Goal: Obtain resource: Download file/media

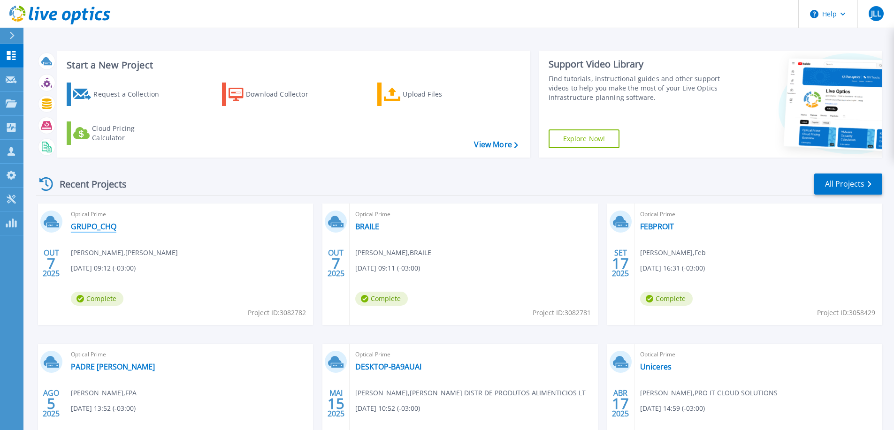
click at [92, 230] on link "GRUPO_CHQ" at bounding box center [94, 226] width 46 height 9
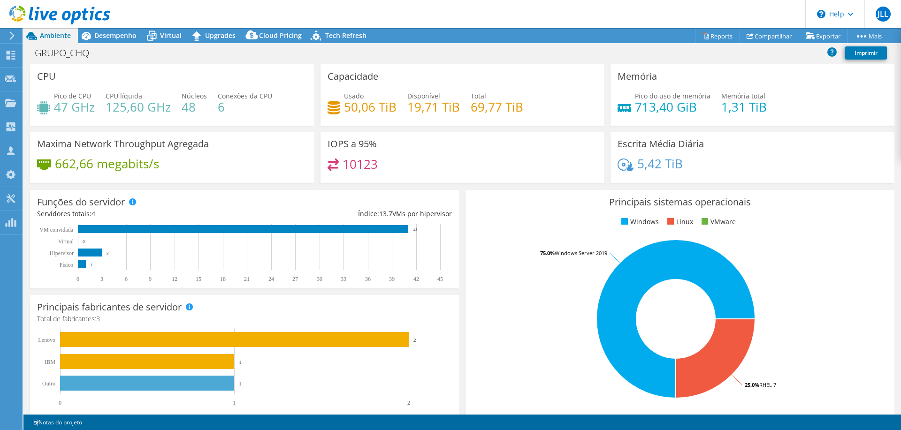
select select "USD"
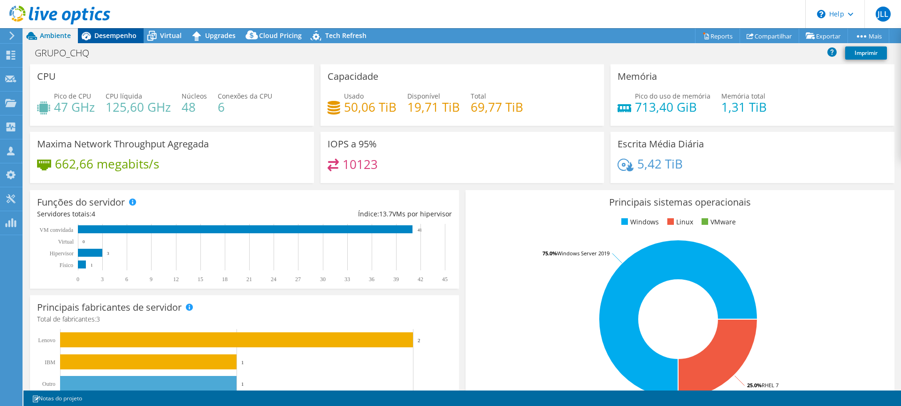
click at [107, 38] on span "Desempenho" at bounding box center [115, 35] width 42 height 9
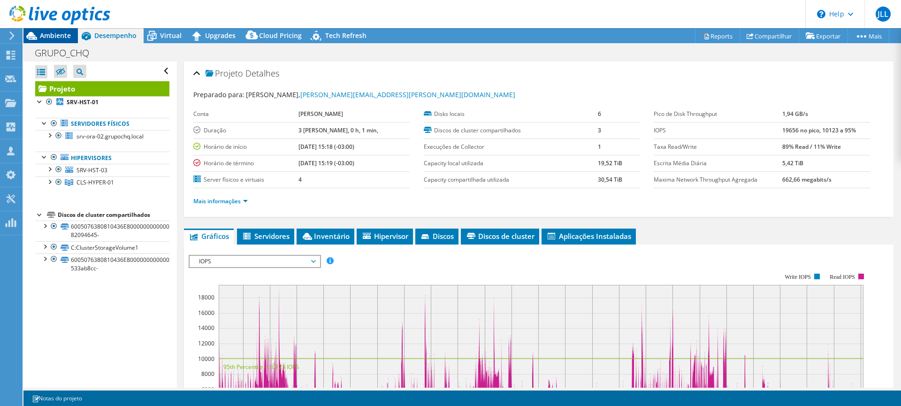
click at [53, 34] on span "Ambiente" at bounding box center [55, 35] width 31 height 9
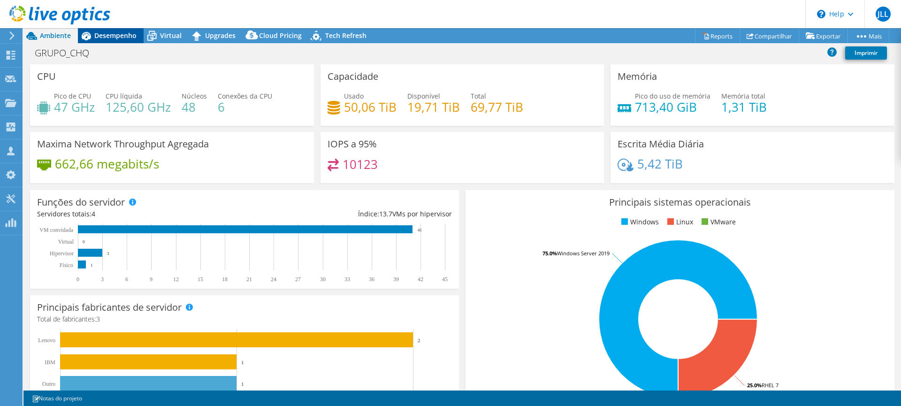
click at [114, 35] on span "Desempenho" at bounding box center [115, 35] width 42 height 9
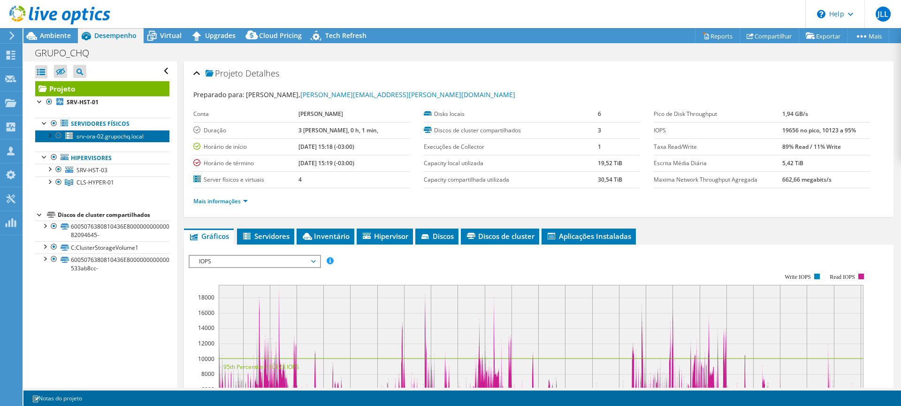
click at [122, 142] on link "srv-ora-02.grupochq.local" at bounding box center [102, 136] width 134 height 12
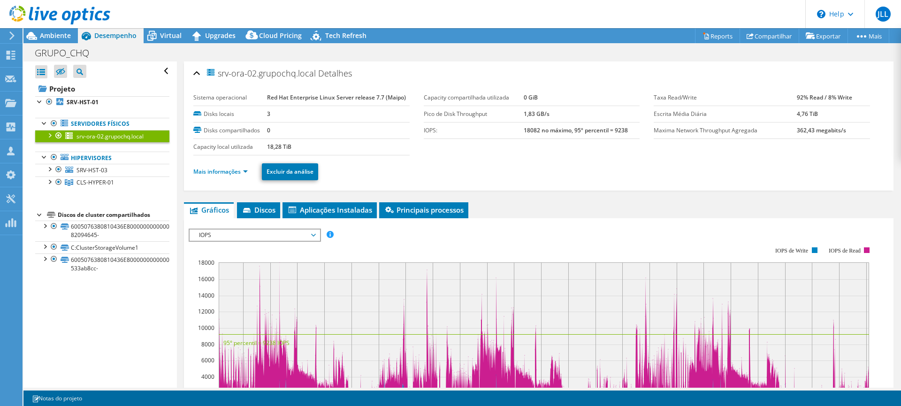
click at [56, 135] on div at bounding box center [58, 135] width 9 height 11
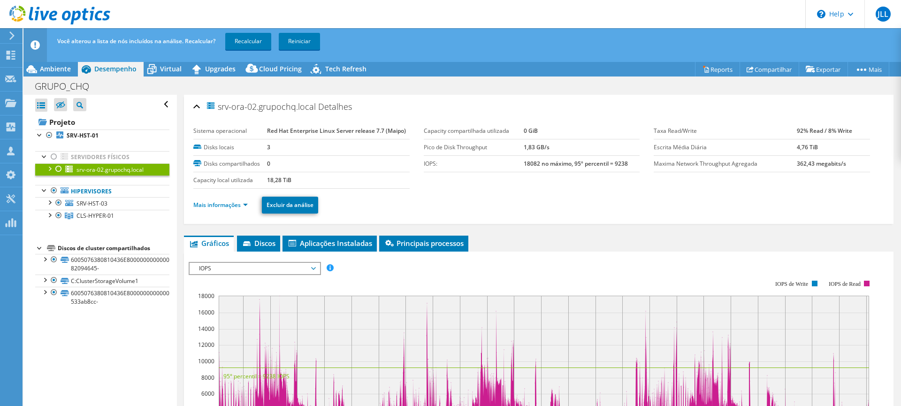
click at [53, 167] on div at bounding box center [49, 167] width 9 height 9
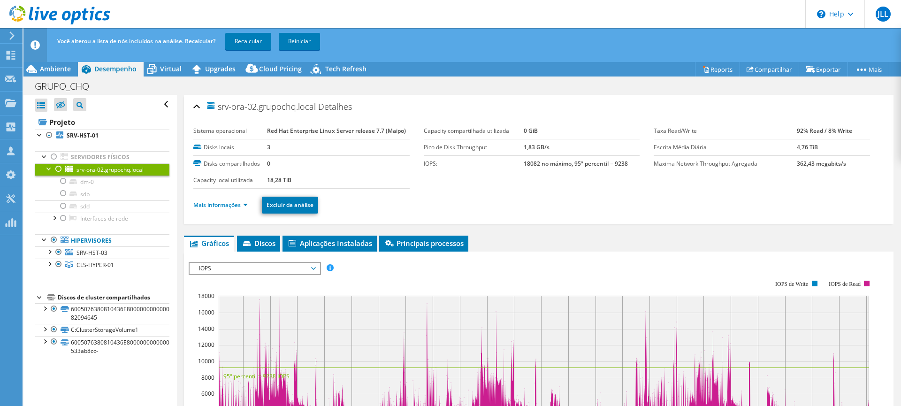
click at [57, 167] on div at bounding box center [58, 168] width 9 height 11
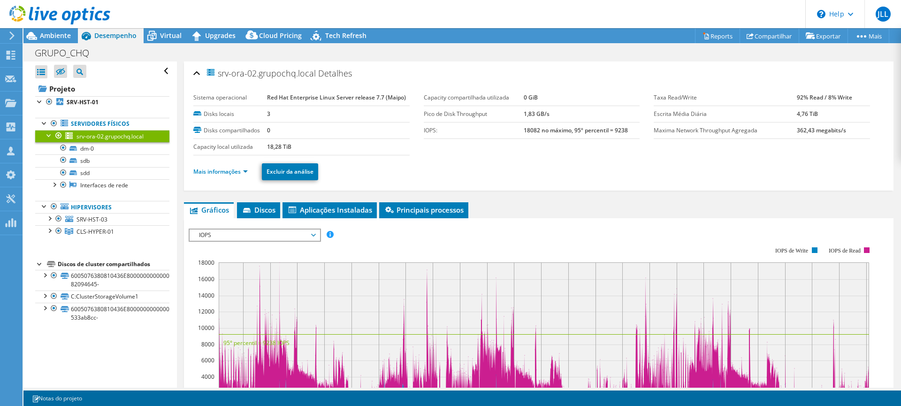
scroll to position [94, 0]
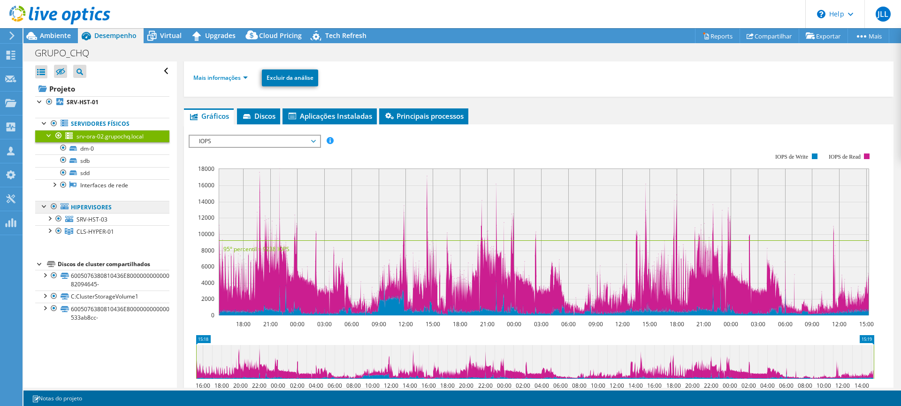
click at [91, 202] on link "Hipervisores" at bounding box center [102, 207] width 134 height 12
click at [93, 223] on link "SRV-HST-03" at bounding box center [102, 219] width 134 height 12
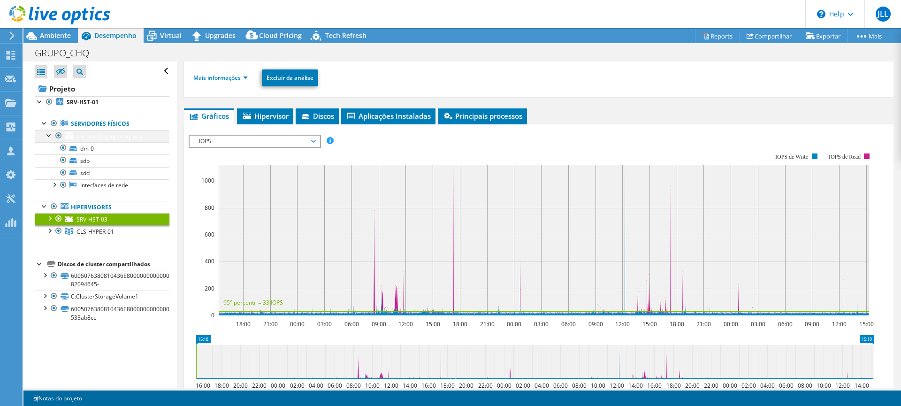
drag, startPoint x: 43, startPoint y: 135, endPoint x: 48, endPoint y: 138, distance: 5.7
click at [44, 135] on link "srv-ora-02.grupochq.local" at bounding box center [102, 136] width 134 height 12
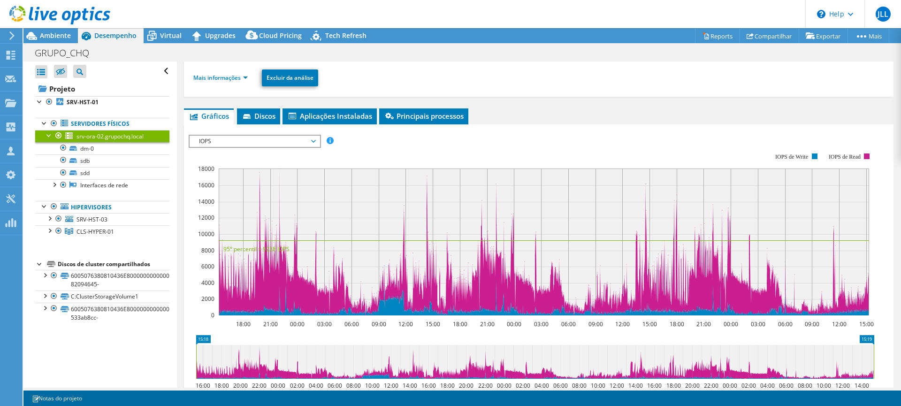
click at [238, 143] on span "IOPS" at bounding box center [254, 141] width 121 height 11
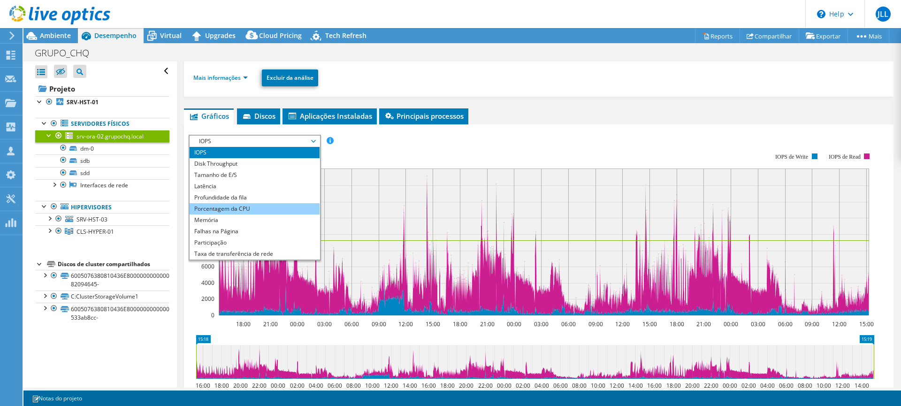
click at [238, 210] on li "Porcentagem da CPU" at bounding box center [255, 208] width 130 height 11
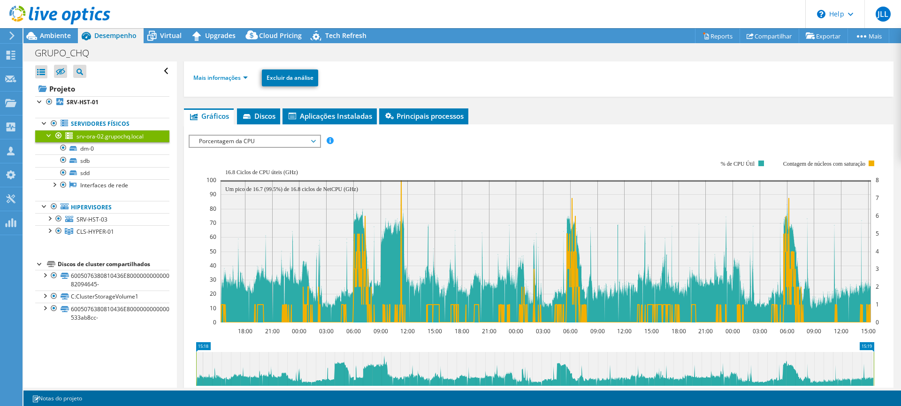
click at [281, 143] on span "Porcentagem da CPU" at bounding box center [254, 141] width 121 height 11
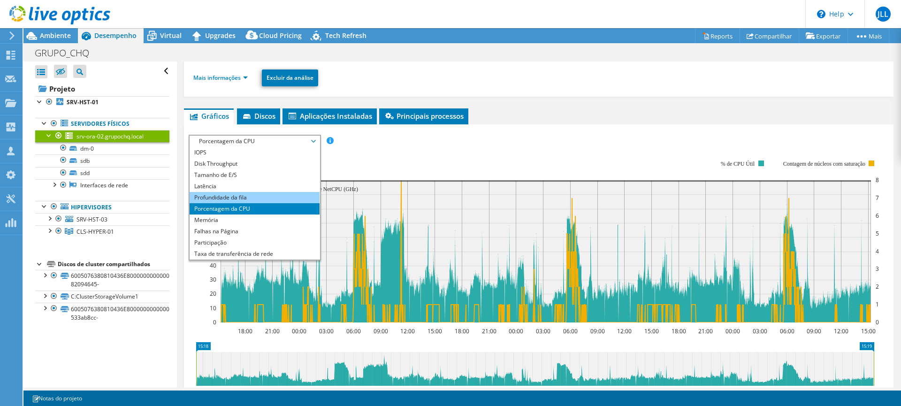
click at [262, 197] on li "Profundidade da fila" at bounding box center [255, 197] width 130 height 11
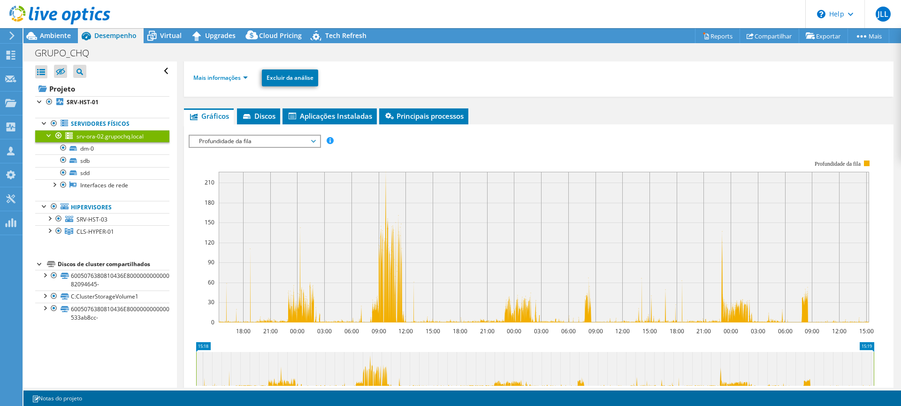
click at [236, 143] on span "Profundidade da fila" at bounding box center [254, 141] width 121 height 11
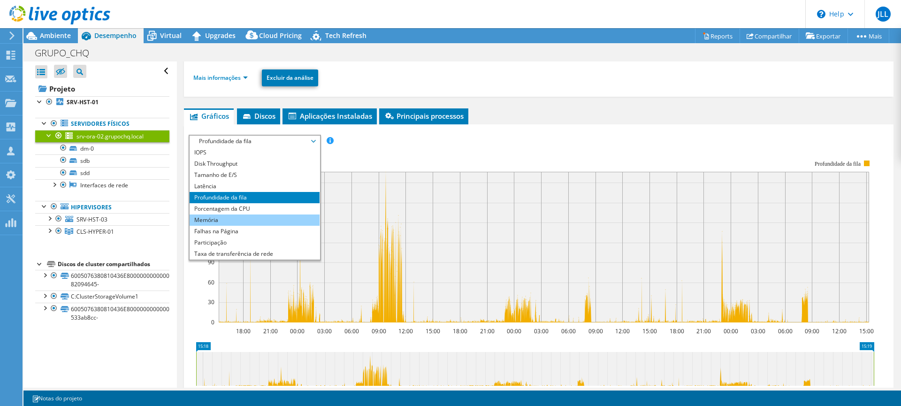
click at [235, 218] on li "Memória" at bounding box center [255, 219] width 130 height 11
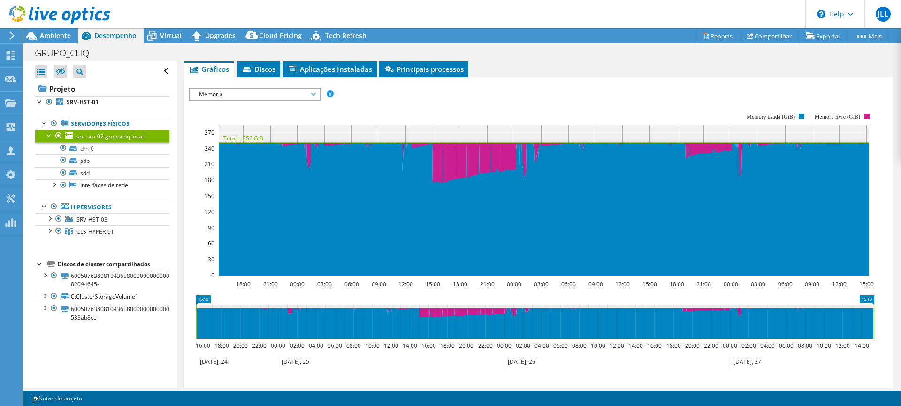
scroll to position [47, 0]
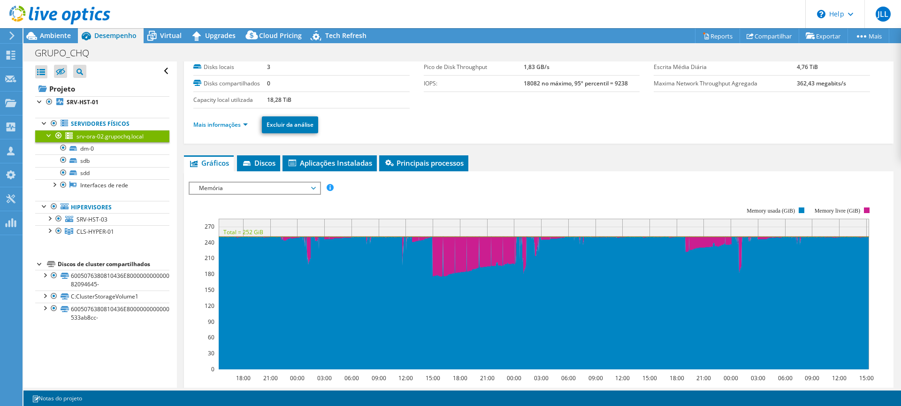
click at [230, 189] on span "Memória" at bounding box center [254, 187] width 121 height 11
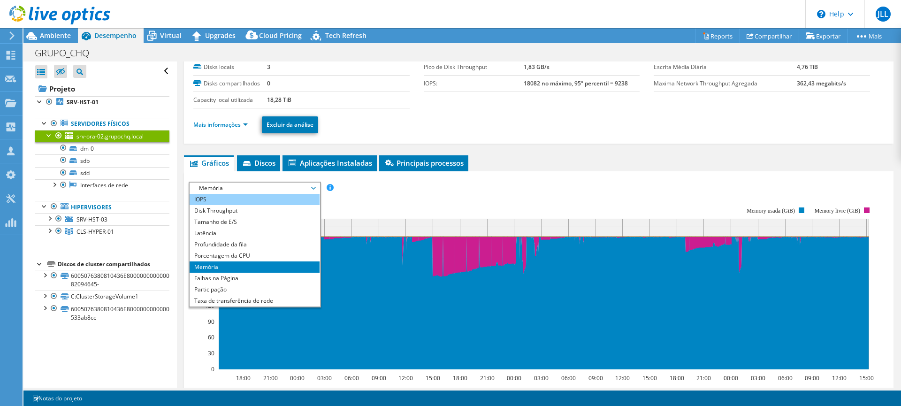
click at [213, 197] on li "IOPS" at bounding box center [255, 199] width 130 height 11
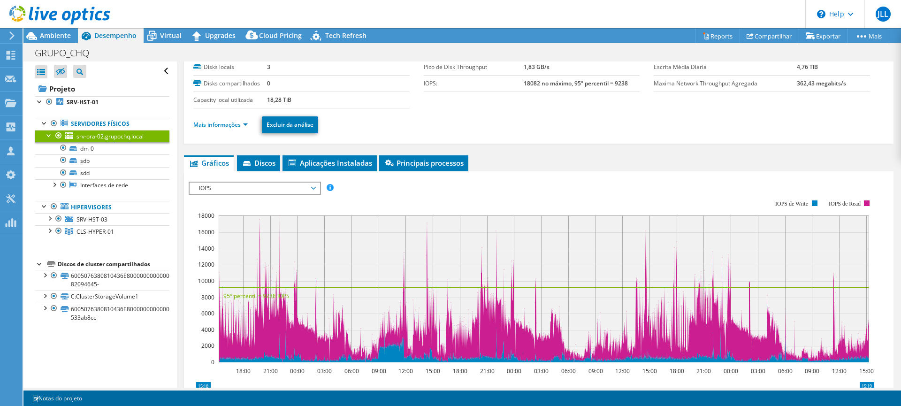
click at [279, 187] on span "IOPS" at bounding box center [254, 187] width 121 height 11
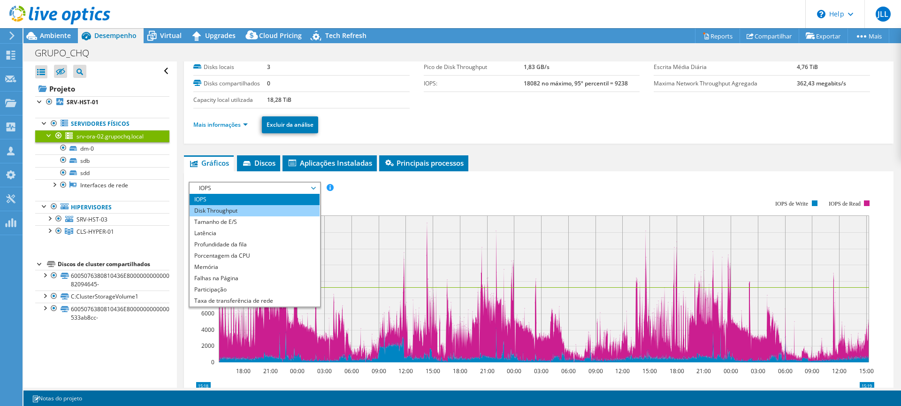
click at [267, 209] on li "Disk Throughput" at bounding box center [255, 210] width 130 height 11
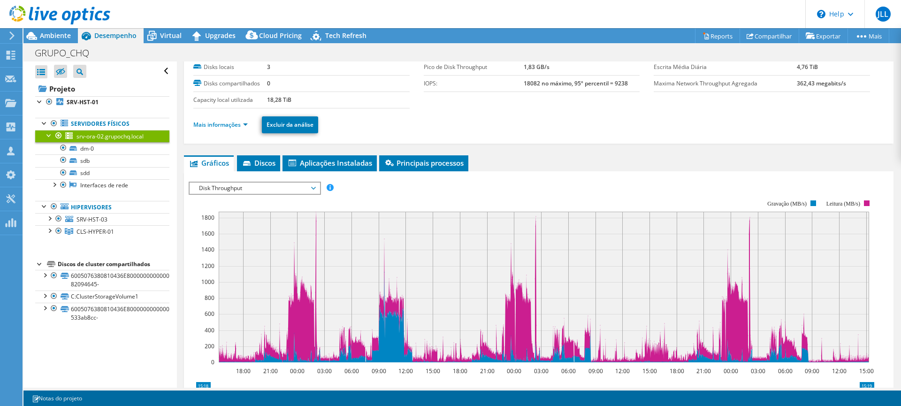
click at [277, 190] on span "Disk Throughput" at bounding box center [254, 187] width 121 height 11
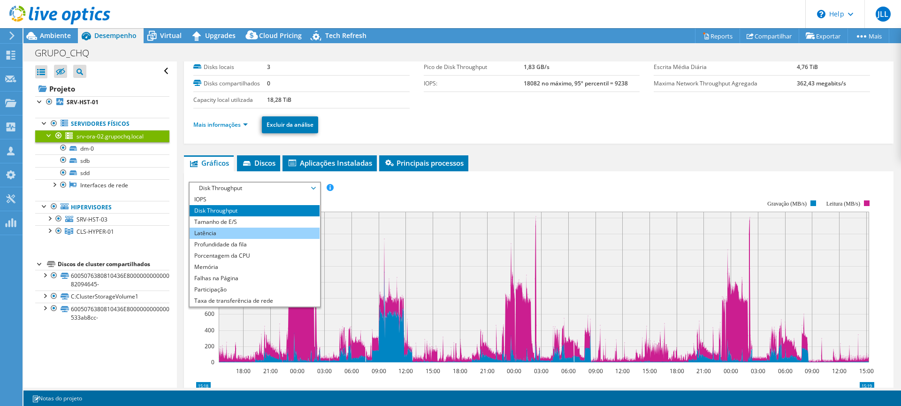
click at [263, 230] on li "Latência" at bounding box center [255, 233] width 130 height 11
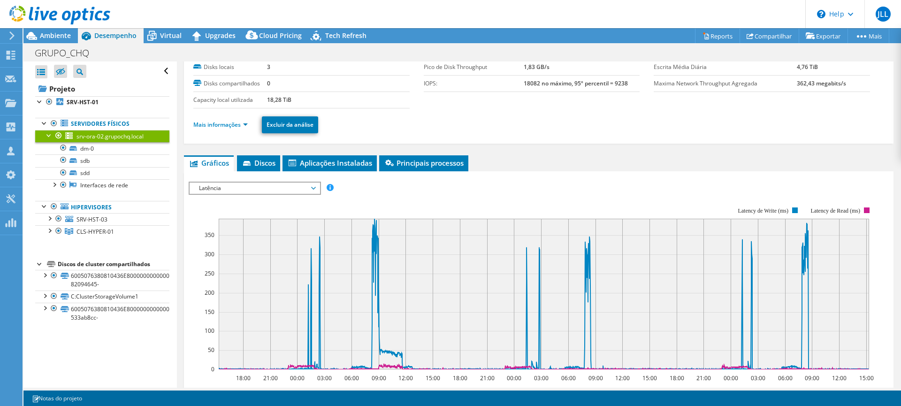
click at [231, 182] on span "Latência" at bounding box center [254, 187] width 121 height 11
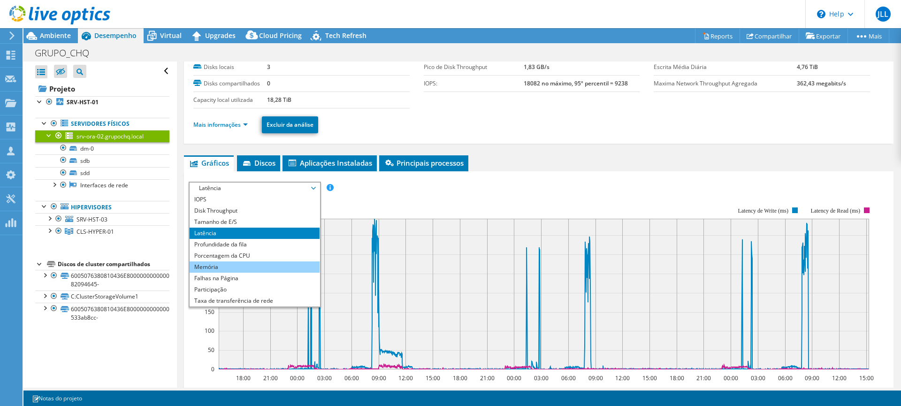
click at [220, 263] on li "Memória" at bounding box center [255, 266] width 130 height 11
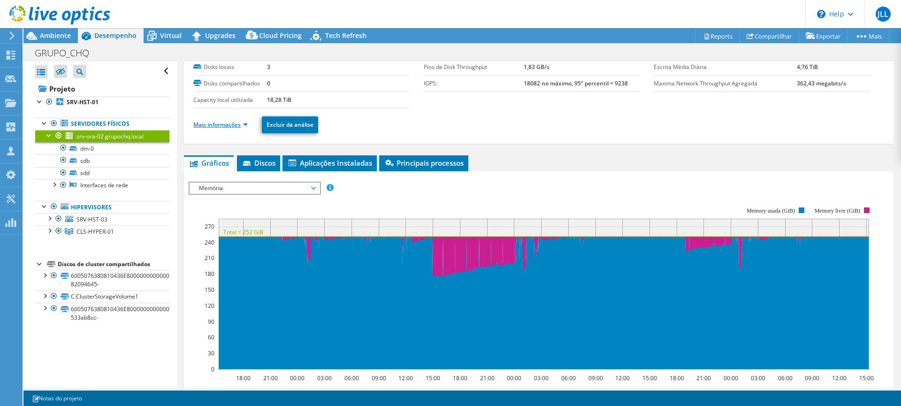
click at [221, 124] on link "Mais informações" at bounding box center [220, 125] width 54 height 8
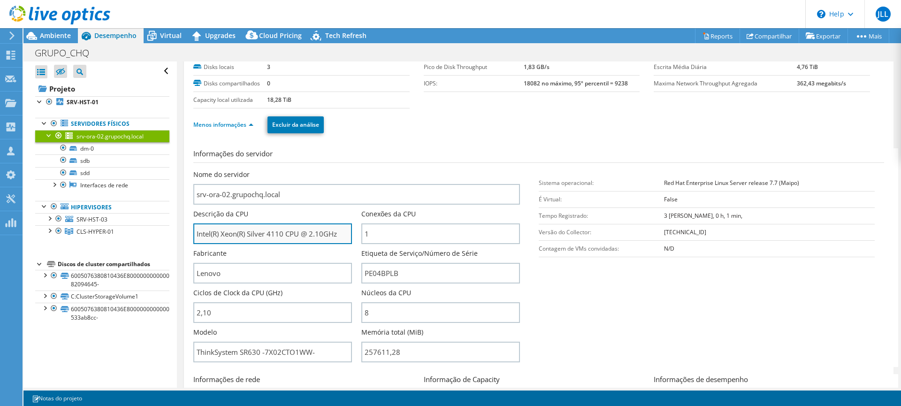
click at [280, 231] on input "Intel(R) Xeon(R) Silver 4110 CPU @ 2.10GHz" at bounding box center [272, 233] width 159 height 21
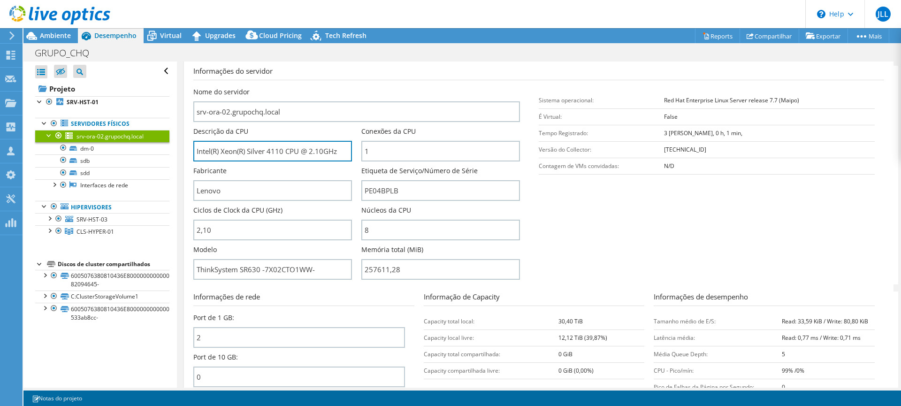
scroll to position [141, 0]
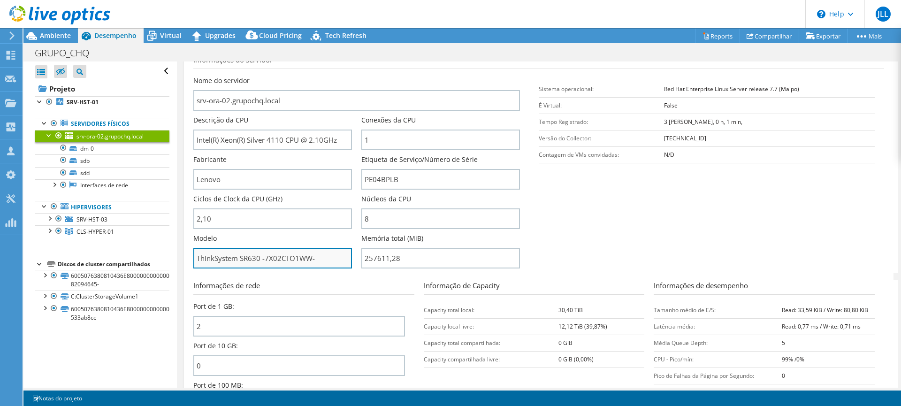
drag, startPoint x: 268, startPoint y: 259, endPoint x: 307, endPoint y: 257, distance: 39.0
click at [307, 257] on input "ThinkSystem SR630 -7X02CTO1WW-" at bounding box center [272, 258] width 159 height 21
drag, startPoint x: 246, startPoint y: 256, endPoint x: 252, endPoint y: 255, distance: 6.6
click at [252, 255] on input "ThinkSystem SR630 -7X02CTO1WW-" at bounding box center [272, 258] width 159 height 21
drag, startPoint x: 236, startPoint y: 256, endPoint x: 252, endPoint y: 258, distance: 16.1
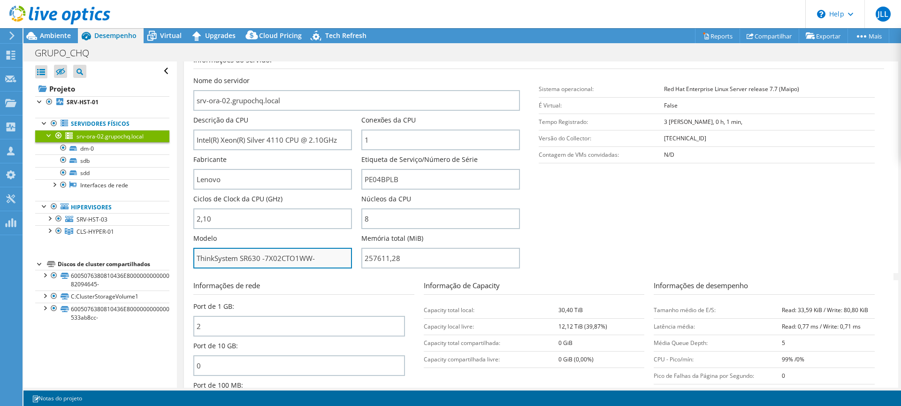
click at [252, 258] on input "ThinkSystem SR630 -7X02CTO1WW-" at bounding box center [272, 258] width 159 height 21
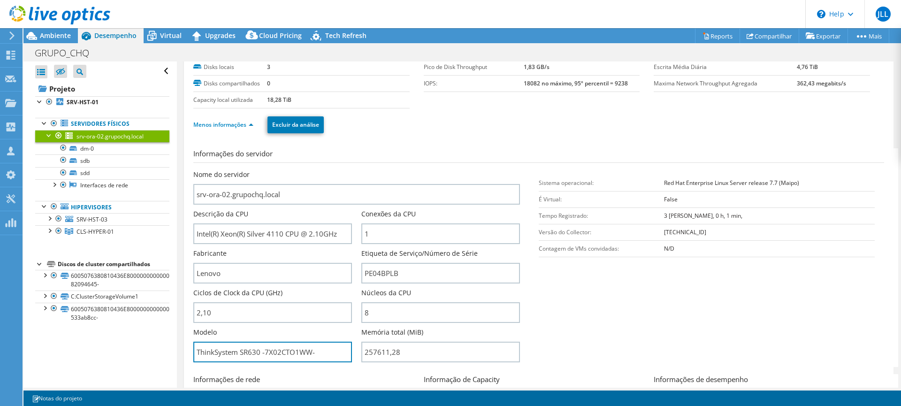
scroll to position [0, 0]
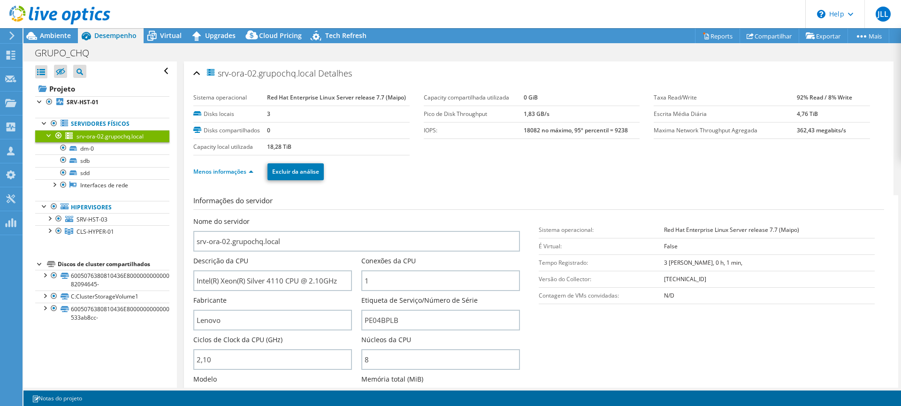
click at [50, 131] on div at bounding box center [49, 134] width 9 height 9
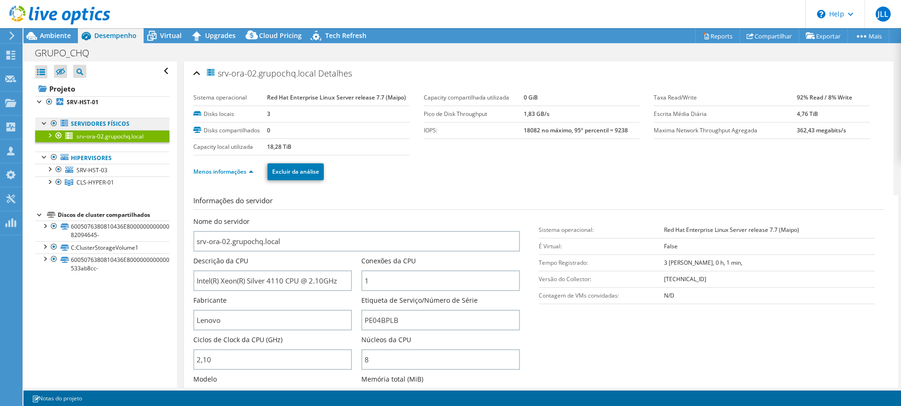
click at [96, 126] on link "Servidores físicos" at bounding box center [102, 124] width 134 height 12
click at [89, 172] on span "SRV-HST-03" at bounding box center [91, 170] width 31 height 8
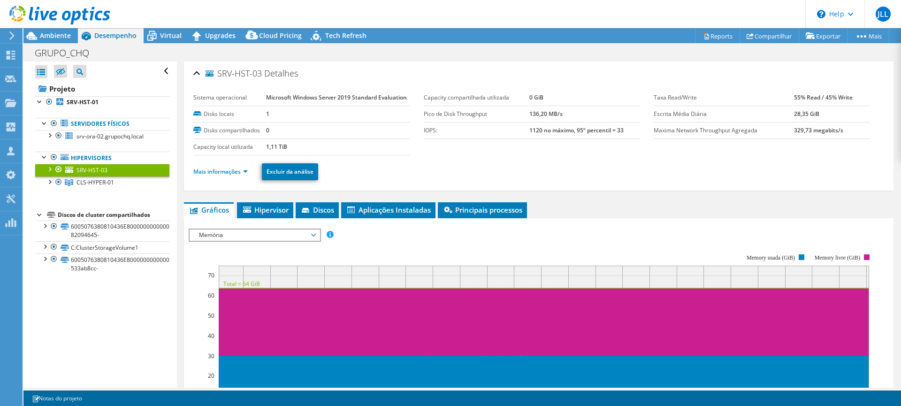
click at [46, 165] on div at bounding box center [49, 168] width 9 height 9
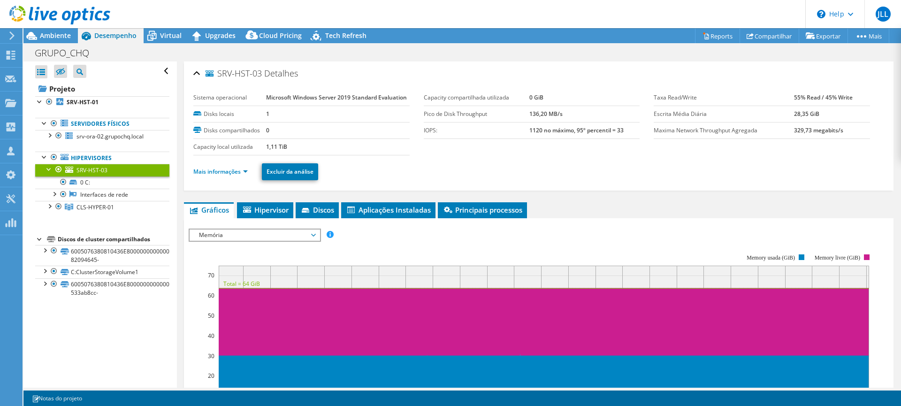
click at [46, 165] on div at bounding box center [49, 168] width 9 height 9
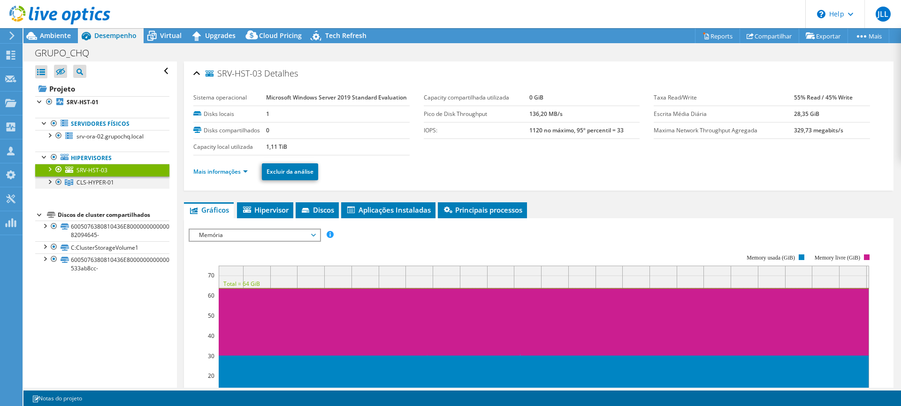
click at [51, 183] on div at bounding box center [49, 180] width 9 height 9
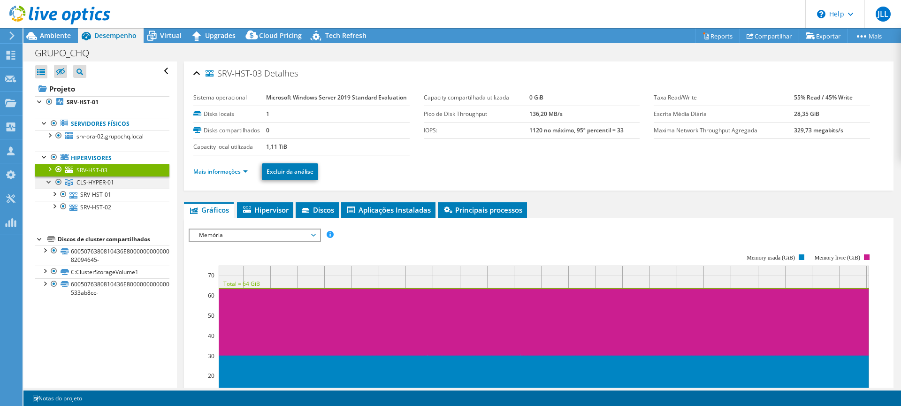
click at [51, 183] on div at bounding box center [49, 180] width 9 height 9
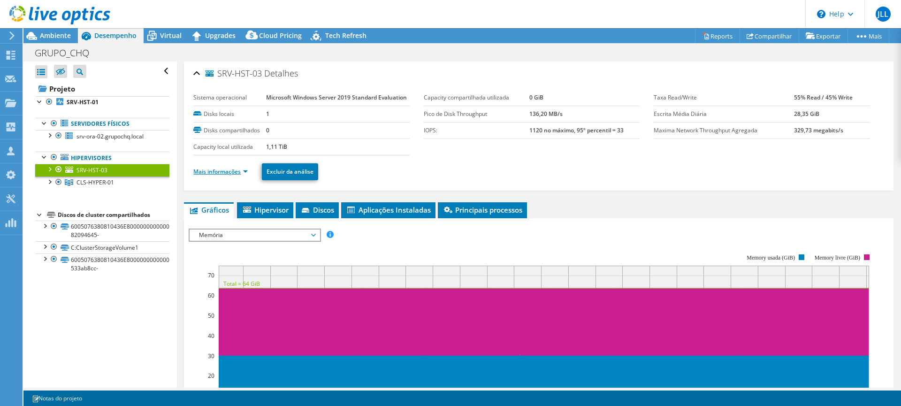
click at [219, 171] on link "Mais informações" at bounding box center [220, 171] width 54 height 8
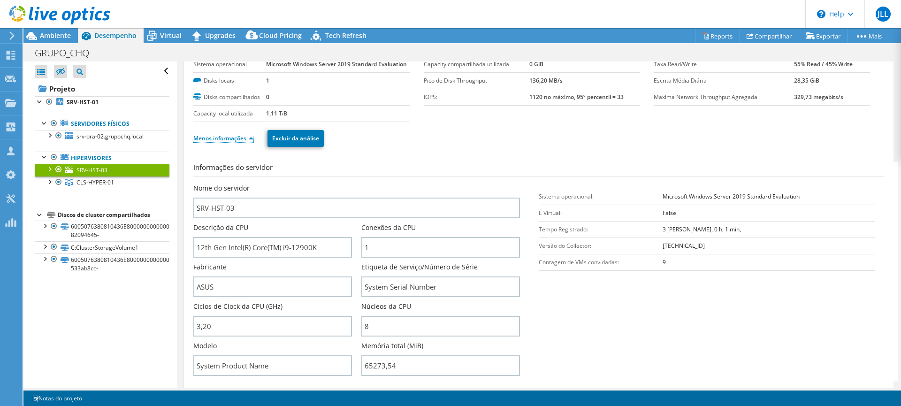
scroll to position [33, 0]
click at [50, 168] on div at bounding box center [49, 168] width 9 height 9
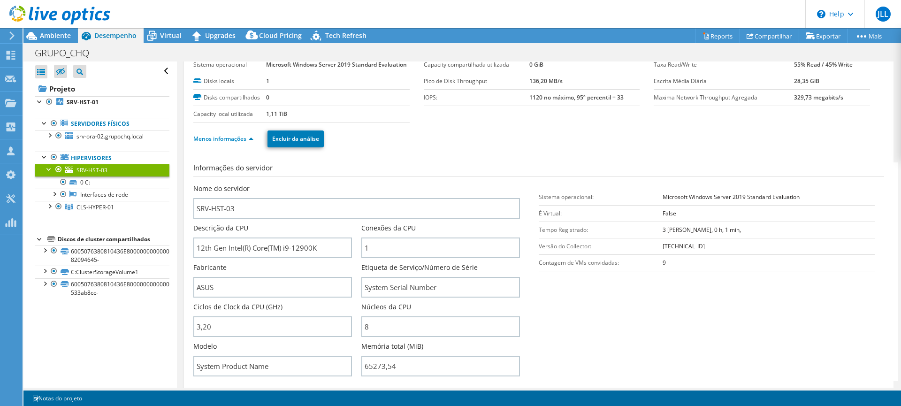
click at [50, 168] on div at bounding box center [49, 168] width 9 height 9
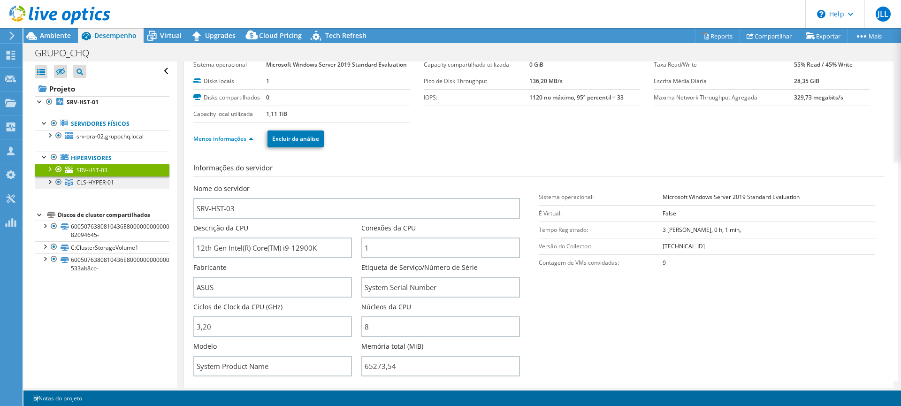
click at [89, 182] on span "CLS-HYPER-01" at bounding box center [95, 182] width 38 height 8
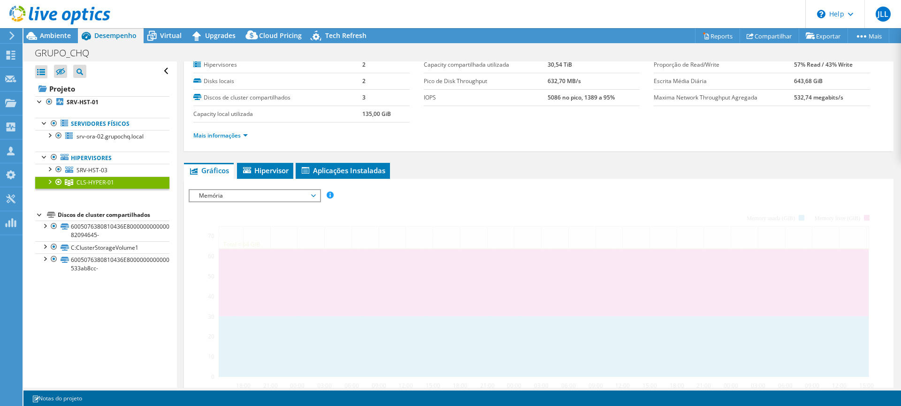
click at [45, 181] on div at bounding box center [49, 180] width 9 height 9
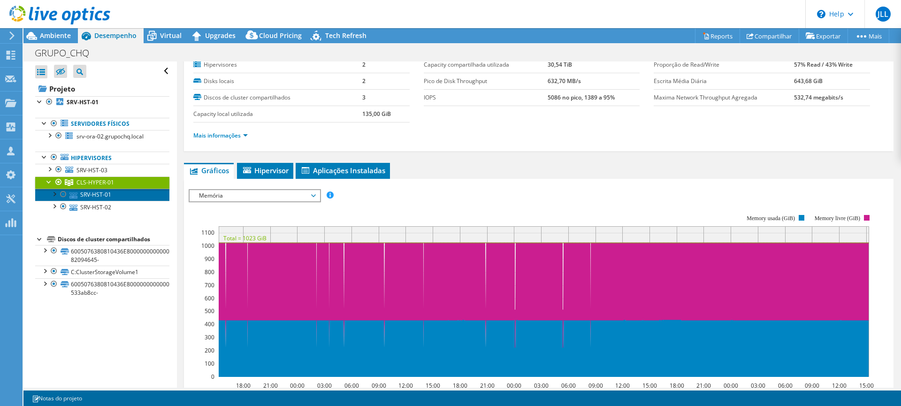
click at [91, 192] on link "SRV-HST-01" at bounding box center [102, 195] width 134 height 12
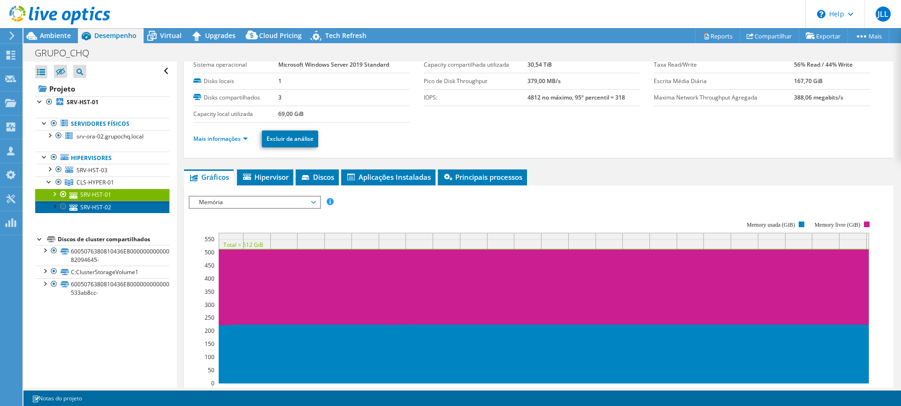
click at [110, 209] on link "SRV-HST-02" at bounding box center [102, 207] width 134 height 12
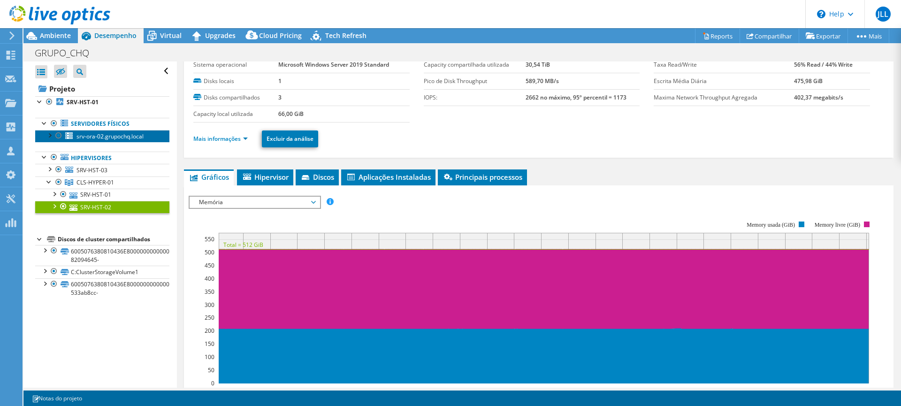
click at [135, 133] on span "srv-ora-02.grupochq.local" at bounding box center [109, 136] width 67 height 8
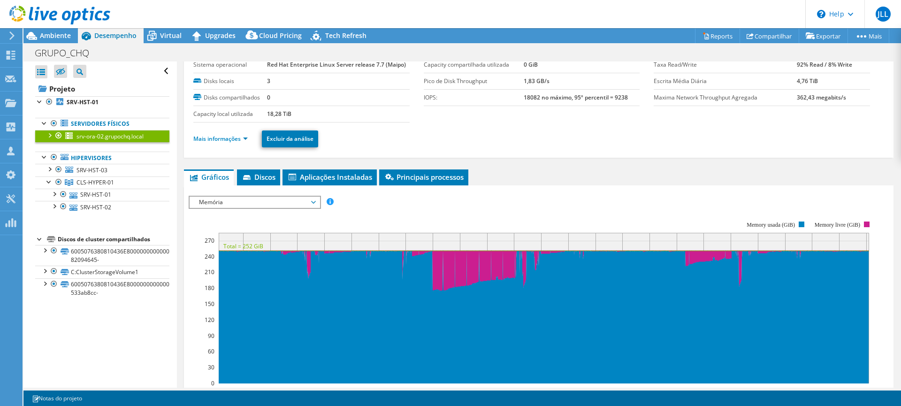
click at [115, 132] on span "srv-ora-02.grupochq.local" at bounding box center [109, 136] width 67 height 8
click at [341, 176] on span "Aplicações Instaladas" at bounding box center [329, 176] width 85 height 9
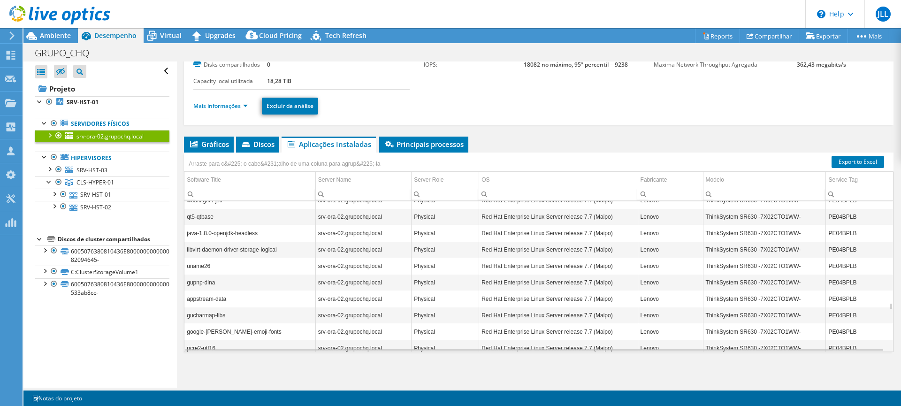
scroll to position [2927, 0]
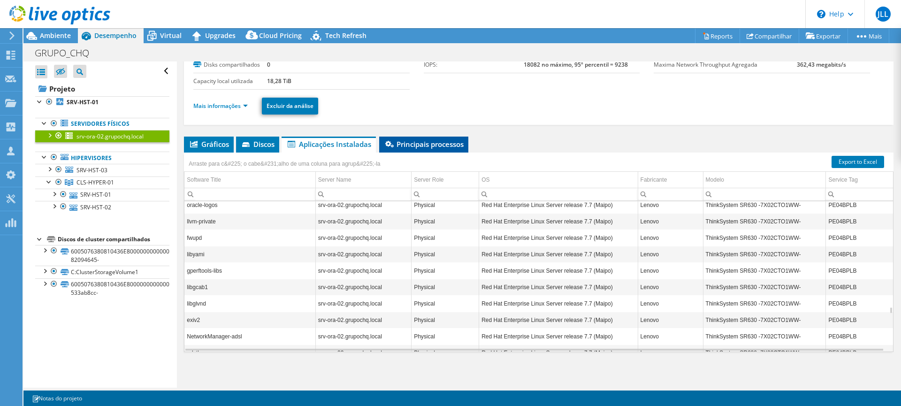
click at [414, 146] on span "Principais processos" at bounding box center [424, 143] width 80 height 9
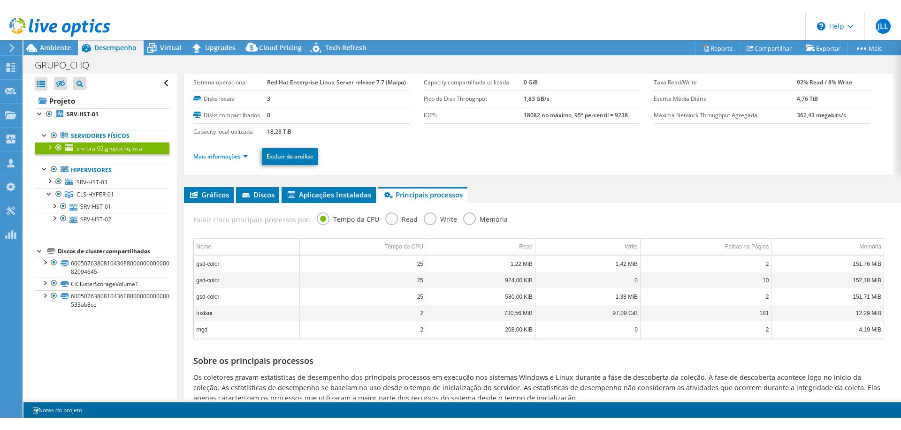
scroll to position [0, 0]
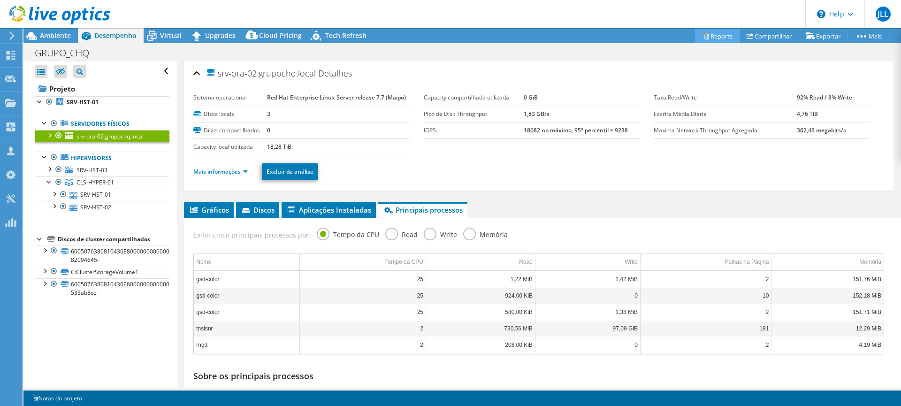
click at [707, 40] on link "Reports" at bounding box center [717, 36] width 45 height 15
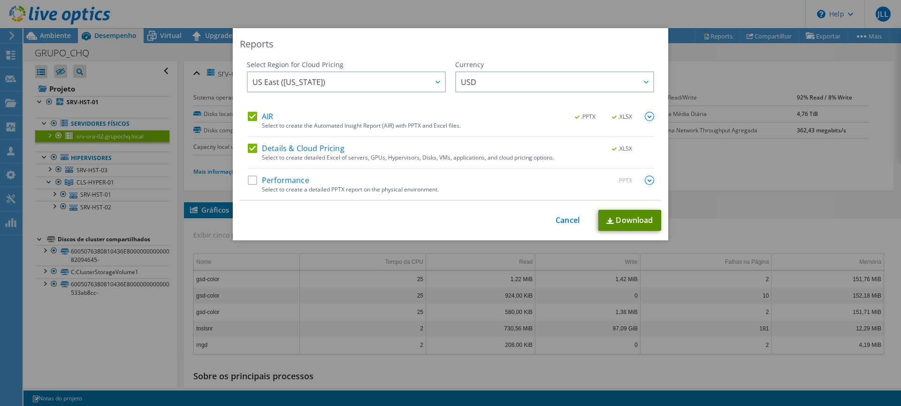
click at [639, 214] on link "Download" at bounding box center [629, 220] width 63 height 21
click at [565, 214] on div "This process may take a while, please wait... Cancel Download" at bounding box center [450, 220] width 421 height 21
click at [565, 224] on link "Cancel" at bounding box center [567, 220] width 24 height 9
